Goal: Transaction & Acquisition: Purchase product/service

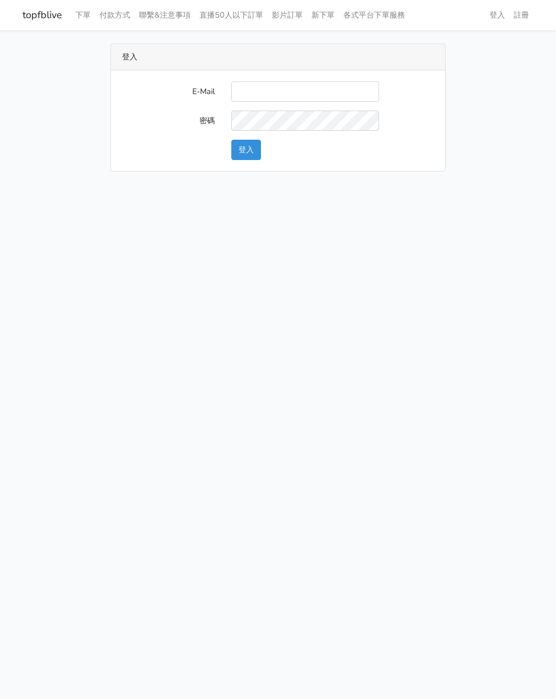
click at [249, 85] on input "E-Mail" at bounding box center [305, 91] width 148 height 20
type input "watin5408@gmail.com"
click at [255, 148] on button "登入" at bounding box center [246, 150] width 30 height 20
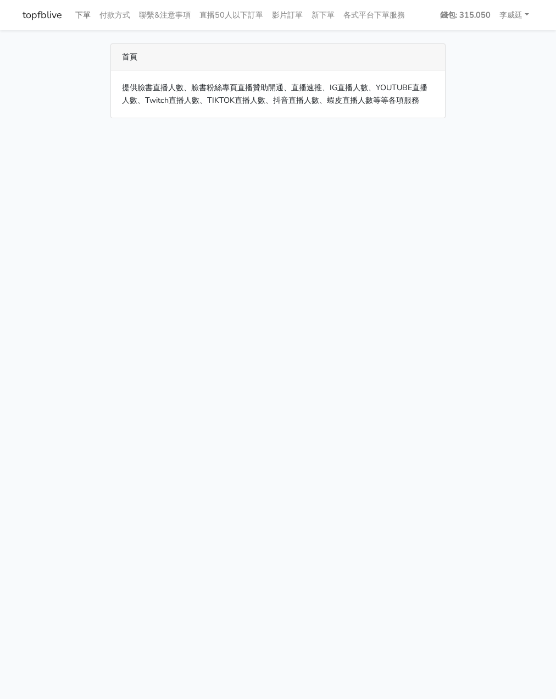
click at [78, 15] on link "下單" at bounding box center [83, 14] width 24 height 21
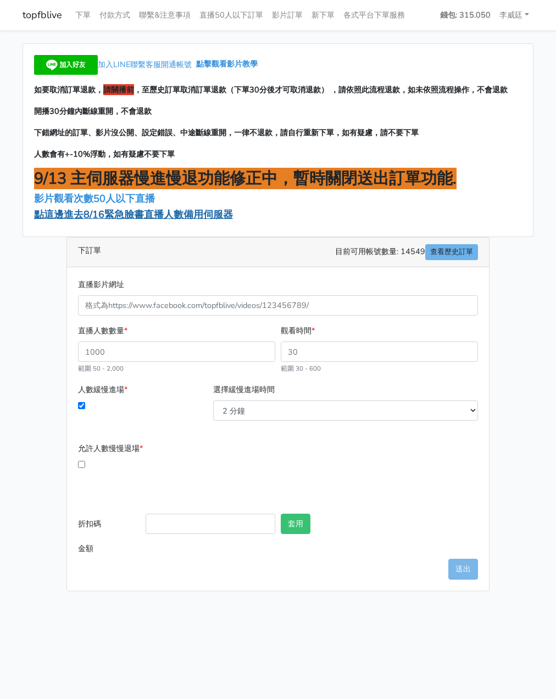
click at [120, 214] on span "點這邊進去8/16緊急臉書直播人數備用伺服器" at bounding box center [133, 214] width 199 height 13
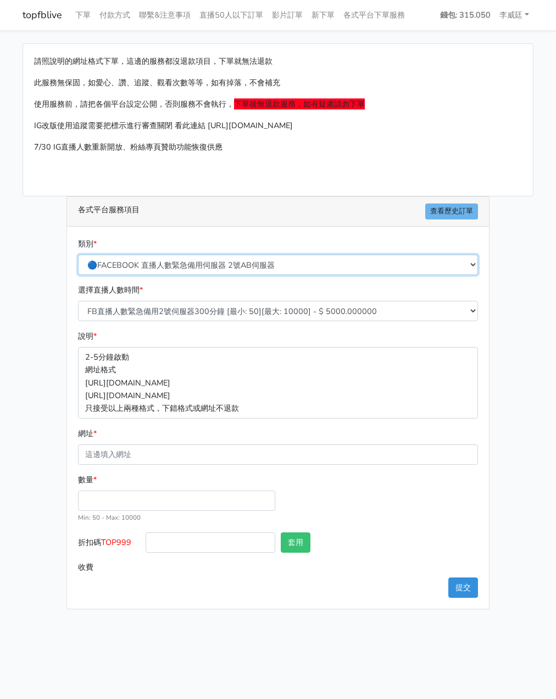
click at [196, 264] on select "🔵FACEBOOK 直播人數緊急備用伺服器 2號AB伺服器 🔵FACEBOOK 網軍專用貼文留言 安全保密 🔵FACEBOOK 直播人數緊急備用伺服器 J1 …" at bounding box center [278, 264] width 400 height 20
select select "3/26熱門平台服務台灣粉絲IG YT FB TIKTOK"
click at [78, 254] on select "🔵FACEBOOK 直播人數緊急備用伺服器 2號AB伺服器 🔵FACEBOOK 網軍專用貼文留言 安全保密 🔵FACEBOOK 直播人數緊急備用伺服器 J1 …" at bounding box center [278, 264] width 400 height 20
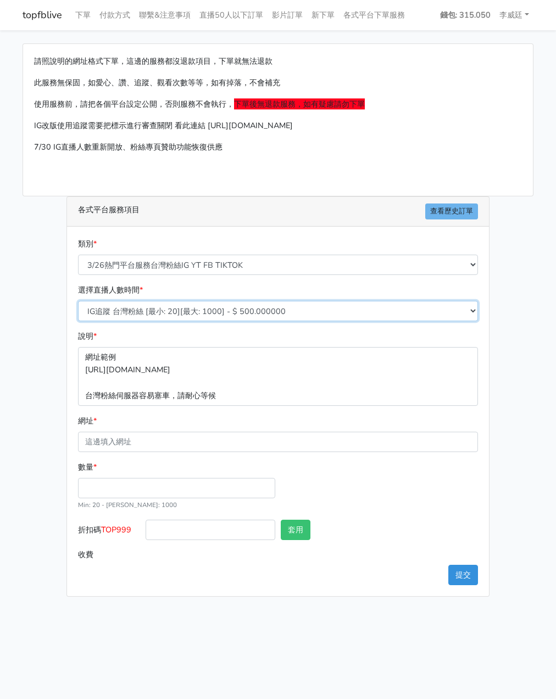
click at [174, 310] on select "IG追蹤 台灣粉絲 [最小: 20][最大: 1000] - $ 500.000000 IG愛心 台灣粉絲 [最小: 20][最大: 1000] - $ 35…" at bounding box center [278, 311] width 400 height 20
select select "669"
click at [78, 301] on select "IG追蹤 台灣粉絲 [最小: 20][最大: 1000] - $ 500.000000 IG愛心 台灣粉絲 [最小: 20][最大: 1000] - $ 35…" at bounding box center [278, 311] width 400 height 20
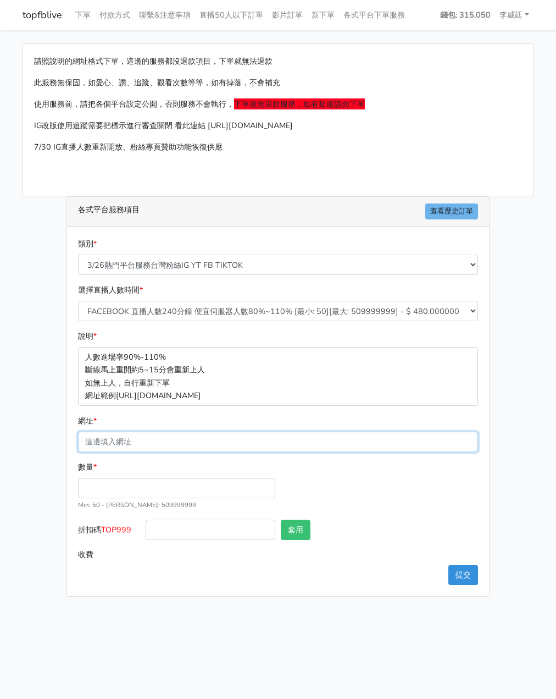
click at [117, 446] on input "網址 *" at bounding box center [278, 441] width 400 height 20
paste input "[URL][DOMAIN_NAME][DOMAIN_NAME]"
type input "https://www.facebook.com/applestarry.shop/videos/752397131100692"
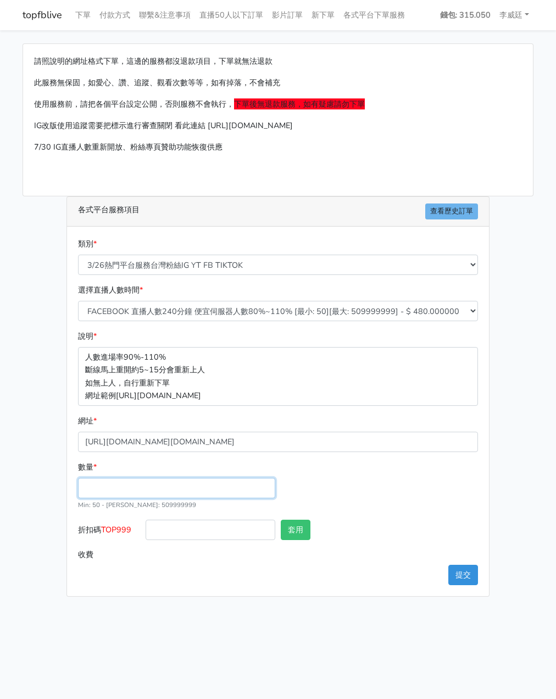
click at [115, 491] on input "數量 *" at bounding box center [176, 488] width 197 height 20
type input "200"
type input "96.000"
click at [128, 550] on label "收費" at bounding box center [109, 554] width 68 height 20
click at [146, 550] on input "96.000" at bounding box center [312, 554] width 333 height 20
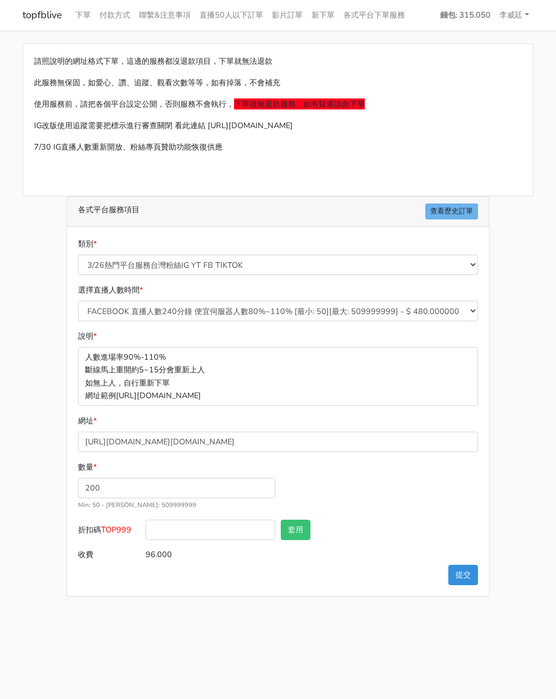
click at [401, 505] on div "數量 * 200 Min: 50 - Max: 509999999" at bounding box center [278, 490] width 406 height 59
click at [463, 580] on button "提交" at bounding box center [464, 574] width 30 height 20
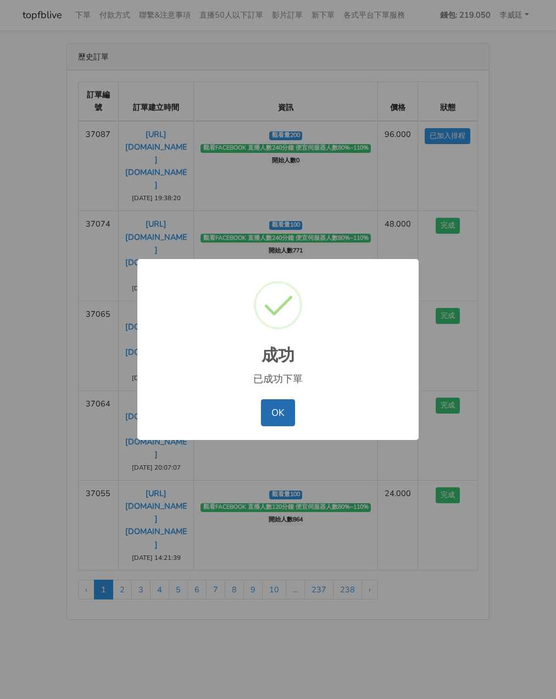
click at [273, 416] on button "OK" at bounding box center [278, 412] width 34 height 26
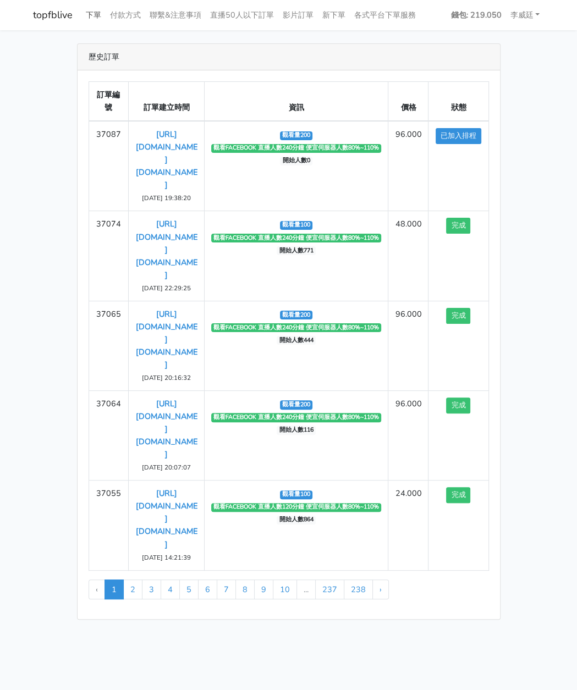
click at [96, 14] on link "下單" at bounding box center [93, 14] width 24 height 21
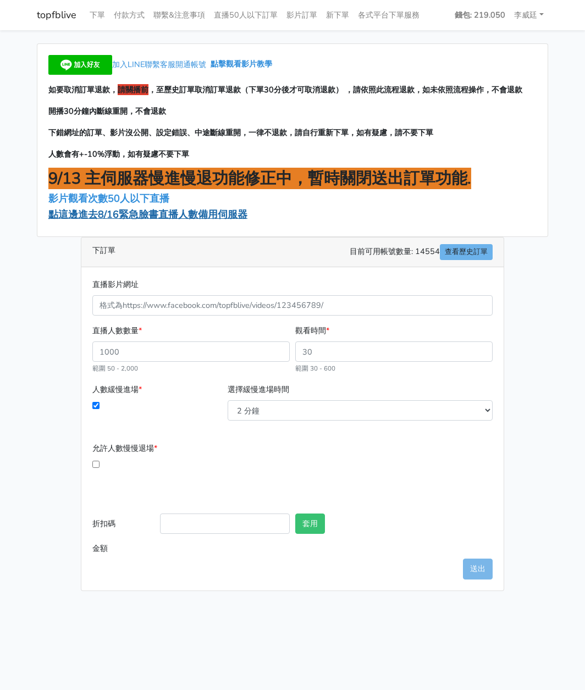
click at [106, 217] on span "點這邊進去8/16緊急臉書直播人數備用伺服器" at bounding box center [147, 214] width 199 height 13
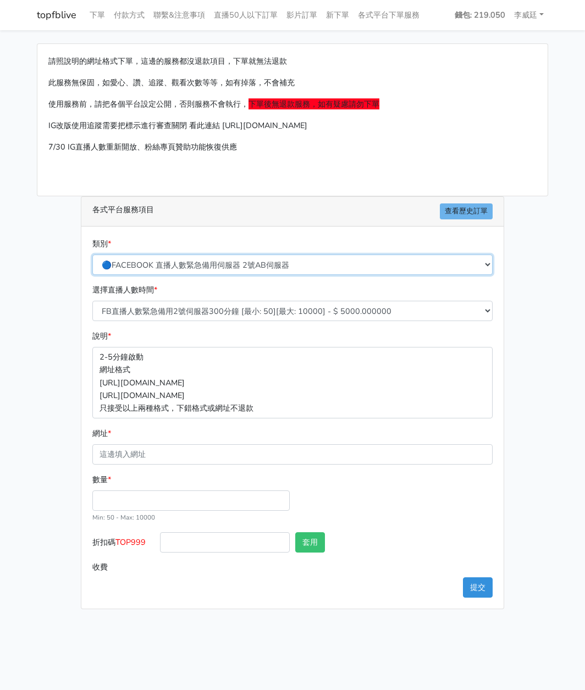
click at [250, 263] on select "🔵FACEBOOK 直播人數緊急備用伺服器 2號AB伺服器 🔵FACEBOOK 網軍專用貼文留言 安全保密 🔵FACEBOOK 直播人數緊急備用伺服器 J1 …" at bounding box center [292, 264] width 400 height 20
select select "3/26熱門平台服務台灣粉絲IG YT FB TIKTOK"
click at [92, 254] on select "🔵FACEBOOK 直播人數緊急備用伺服器 2號AB伺服器 🔵FACEBOOK 網軍專用貼文留言 安全保密 🔵FACEBOOK 直播人數緊急備用伺服器 J1 …" at bounding box center [292, 264] width 400 height 20
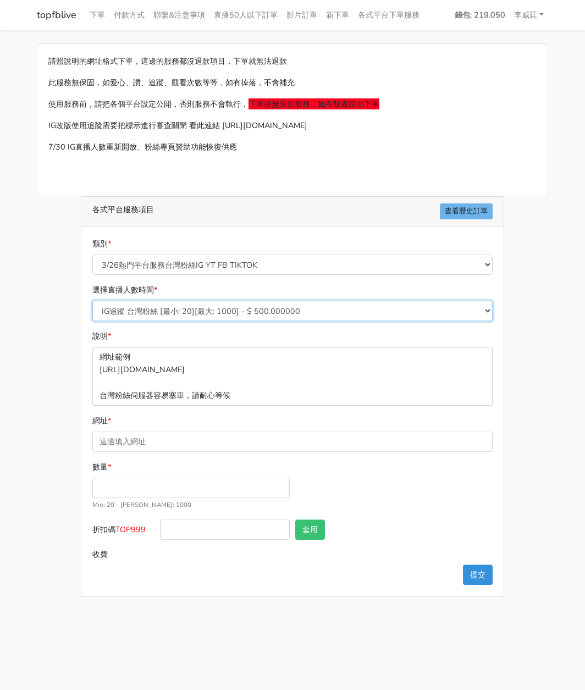
click at [251, 311] on select "IG追蹤 台灣粉絲 [最小: 20][最大: 1000] - $ 500.000000 IG愛心 台灣粉絲 [最小: 20][最大: 1000] - $ 35…" at bounding box center [292, 311] width 400 height 20
select select "669"
click at [92, 301] on select "IG追蹤 台灣粉絲 [最小: 20][最大: 1000] - $ 500.000000 IG愛心 台灣粉絲 [最小: 20][最大: 1000] - $ 35…" at bounding box center [292, 311] width 400 height 20
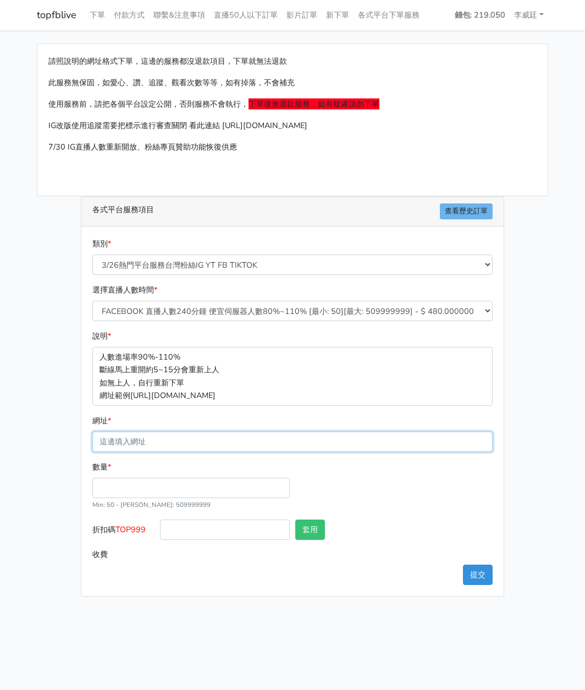
click at [145, 445] on input "網址 *" at bounding box center [292, 441] width 400 height 20
paste input "[URL][DOMAIN_NAME][DOMAIN_NAME]"
type input "[URL][DOMAIN_NAME][DOMAIN_NAME]"
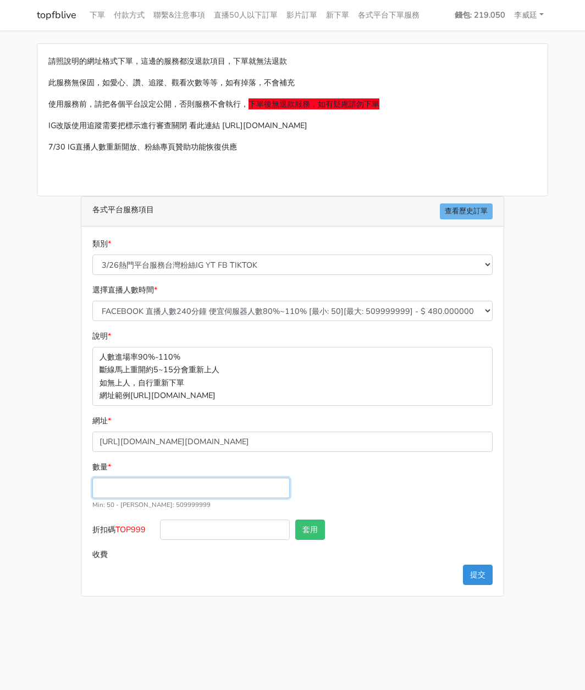
click at [132, 479] on input "數量 *" at bounding box center [190, 488] width 197 height 20
type input "200"
type input "96.000"
click at [175, 571] on div "類別 * 🔵FACEBOOK 直播人數緊急備用伺服器 2號AB伺服器 🔵FACEBOOK 網軍專用貼文留言 安全保密 🔵FACEBOOK 直播人數緊急備用伺服…" at bounding box center [292, 410] width 422 height 369
click at [473, 567] on button "提交" at bounding box center [478, 574] width 30 height 20
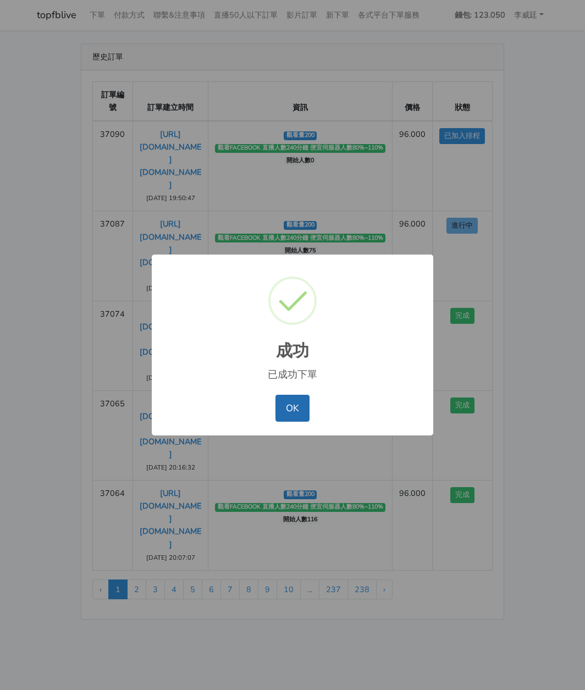
click at [302, 404] on button "OK" at bounding box center [292, 408] width 34 height 26
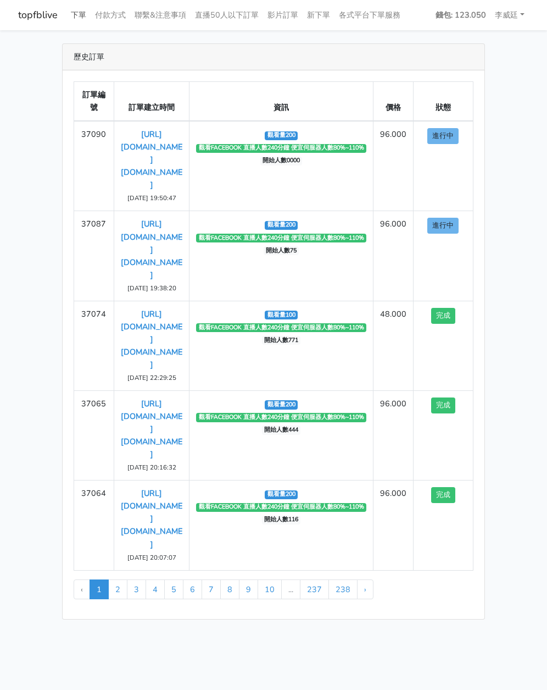
click at [81, 17] on link "下單" at bounding box center [79, 14] width 24 height 21
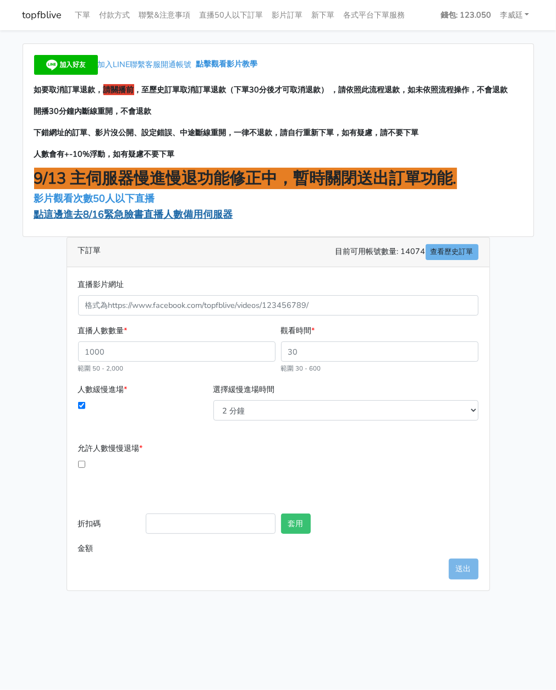
click at [112, 217] on span "點這邊進去8/16緊急臉書直播人數備用伺服器" at bounding box center [133, 214] width 199 height 13
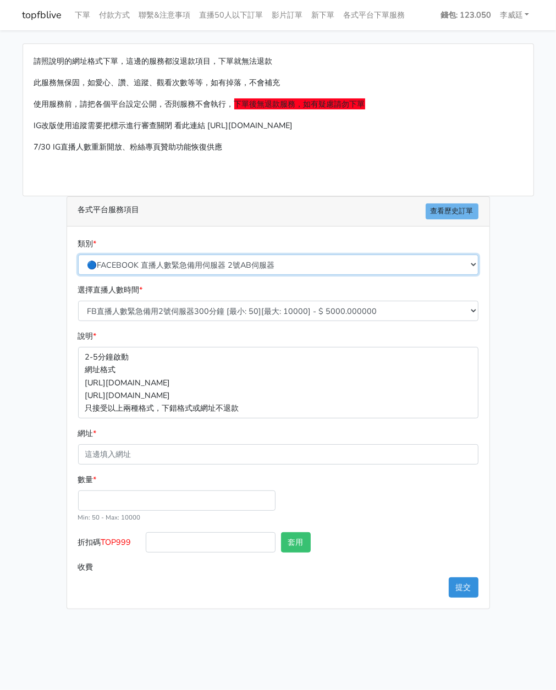
click at [211, 263] on select "🔵FACEBOOK 直播人數緊急備用伺服器 2號AB伺服器 🔵FACEBOOK 網軍專用貼文留言 安全保密 🔵FACEBOOK 直播人數緊急備用伺服器 J1 …" at bounding box center [278, 264] width 400 height 20
select select "3/26熱門平台服務台灣粉絲IG YT FB TIKTOK"
click at [78, 254] on select "🔵FACEBOOK 直播人數緊急備用伺服器 2號AB伺服器 🔵FACEBOOK 網軍專用貼文留言 安全保密 🔵FACEBOOK 直播人數緊急備用伺服器 J1 …" at bounding box center [278, 264] width 400 height 20
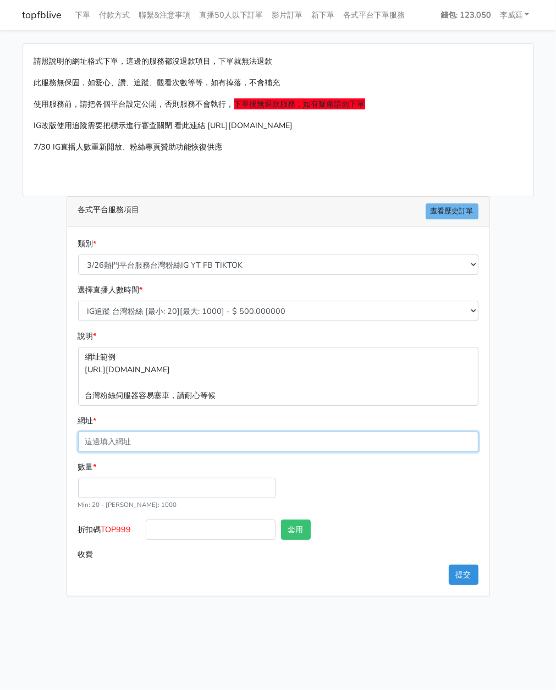
click at [101, 438] on input "網址 *" at bounding box center [278, 441] width 400 height 20
paste input "https://www.facebook.com/applestarry.shop/videos/752397131100692"
type input "https://www.facebook.com/applestarry.shop/videos/752397131100692"
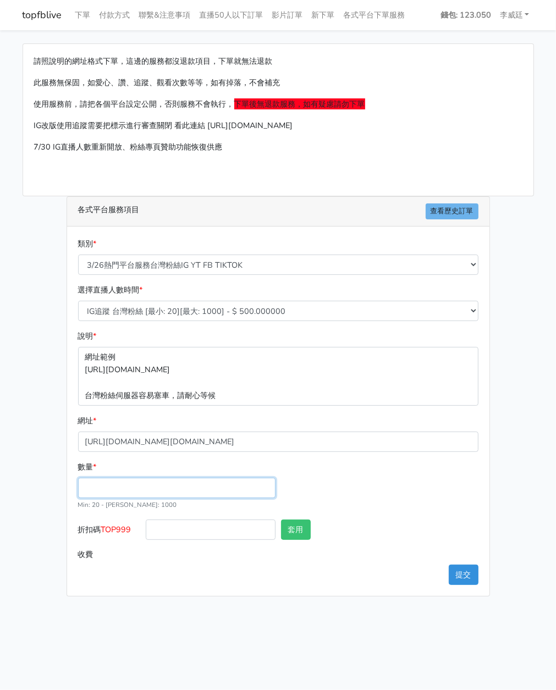
click at [95, 478] on input "數量 *" at bounding box center [176, 488] width 197 height 20
type input "100"
type input "50.000"
click at [143, 561] on div "50.000" at bounding box center [312, 554] width 338 height 20
click at [469, 574] on button "提交" at bounding box center [464, 574] width 30 height 20
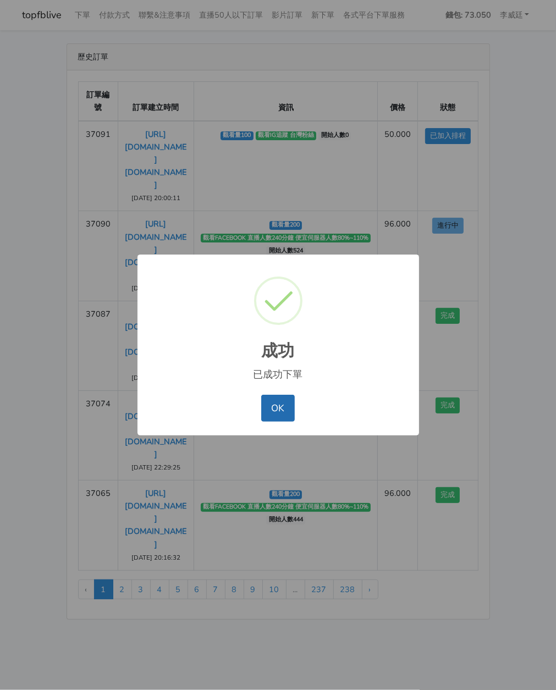
click at [274, 406] on button "OK" at bounding box center [278, 408] width 34 height 26
